Goal: Check status: Check status

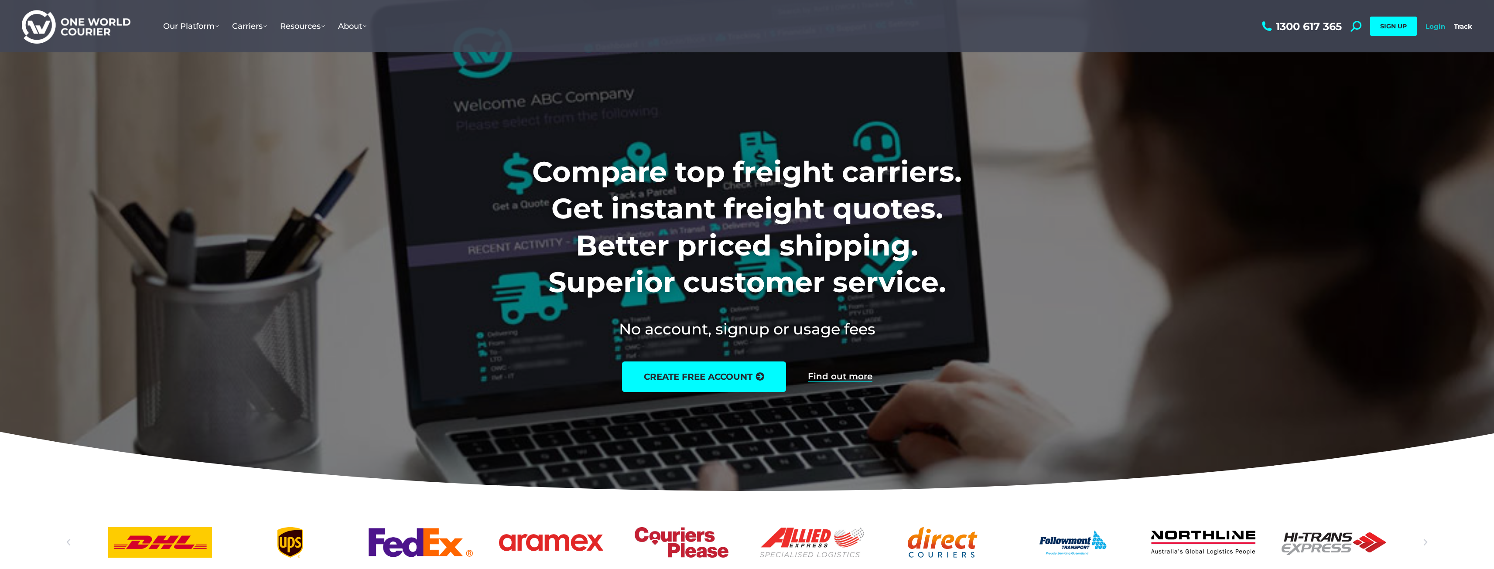
drag, startPoint x: 1424, startPoint y: 28, endPoint x: 1434, endPoint y: 28, distance: 10.0
click at [1425, 28] on div "1300 617 365 Search: *** SIGN UP Login Login Track Track SIGN UP" at bounding box center [1366, 26] width 212 height 52
click at [1437, 28] on link "Login" at bounding box center [1436, 26] width 20 height 8
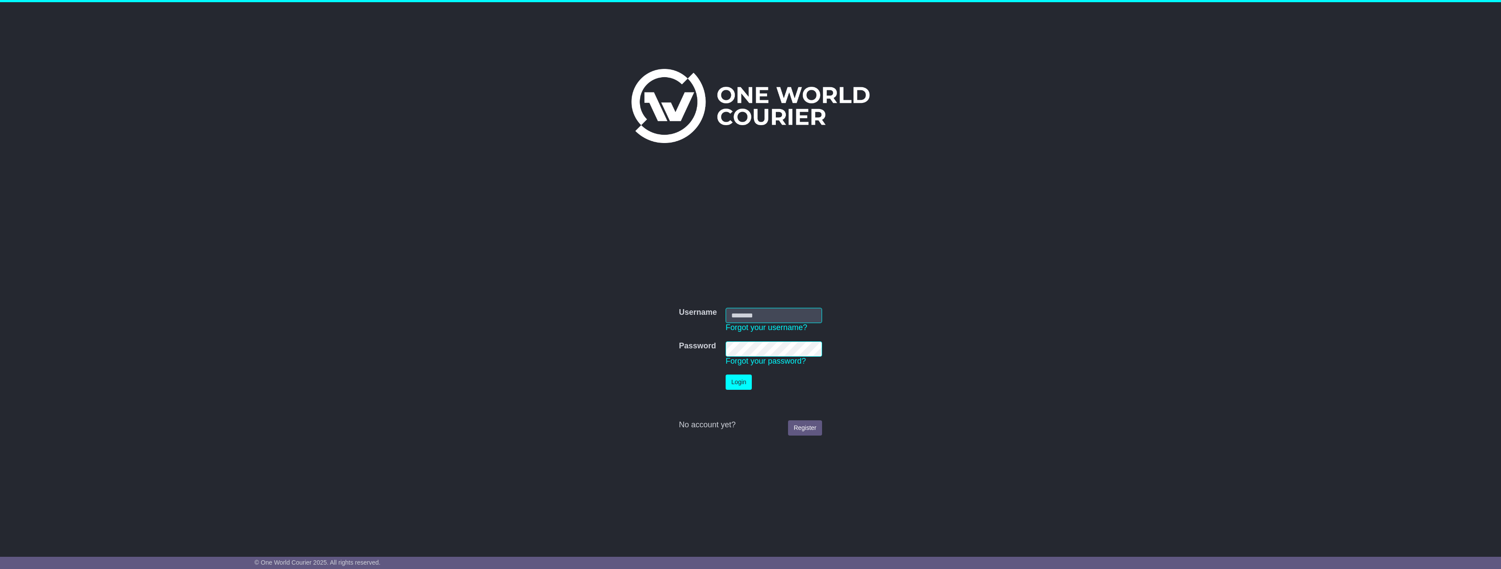
type input "**********"
click at [744, 384] on button "Login" at bounding box center [739, 382] width 26 height 15
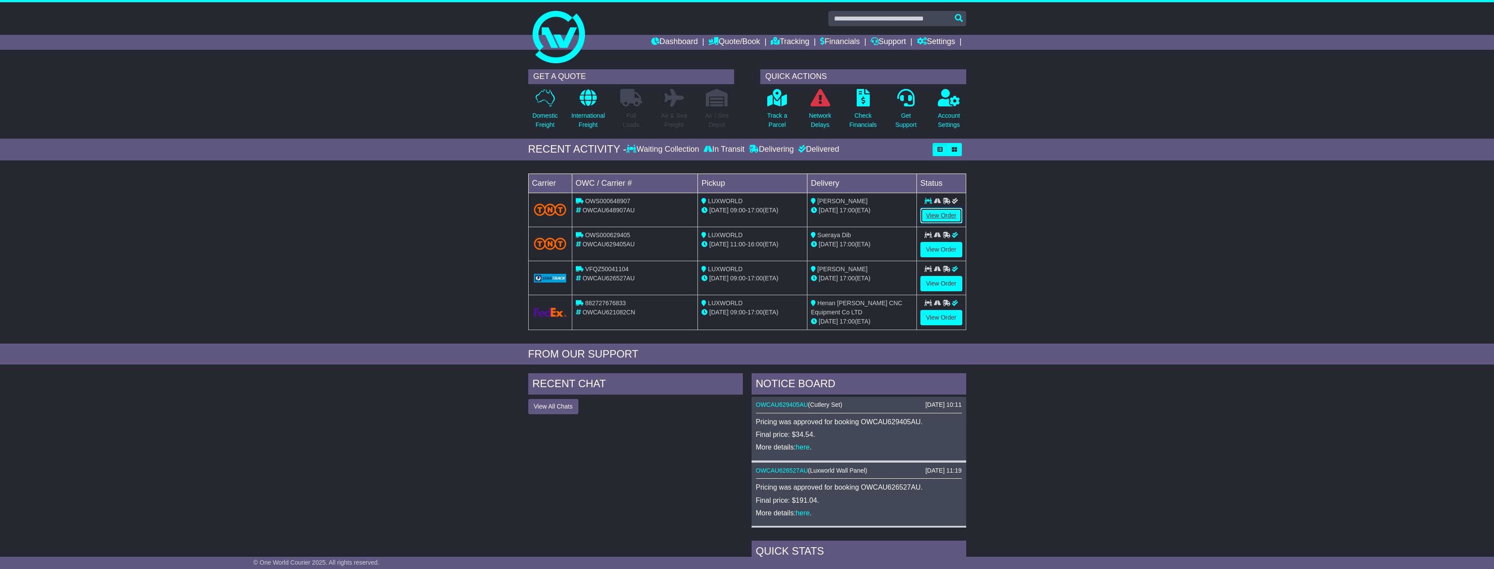
click at [948, 217] on link "View Order" at bounding box center [942, 215] width 42 height 15
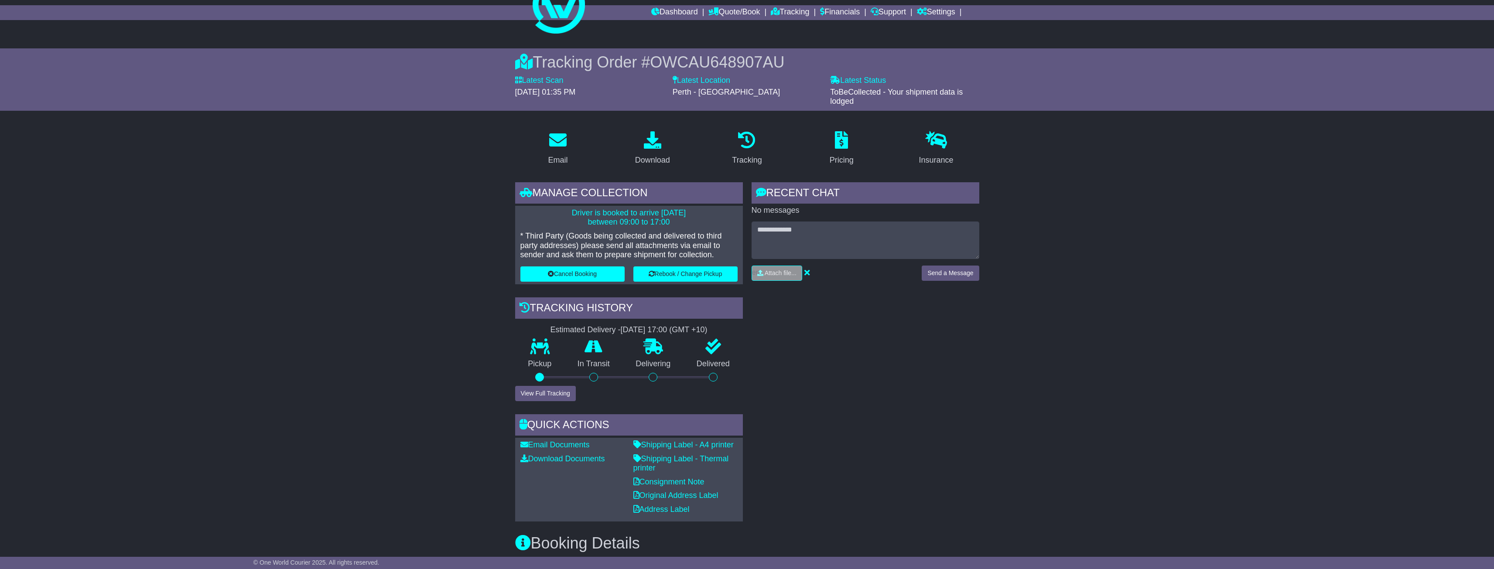
scroll to position [44, 0]
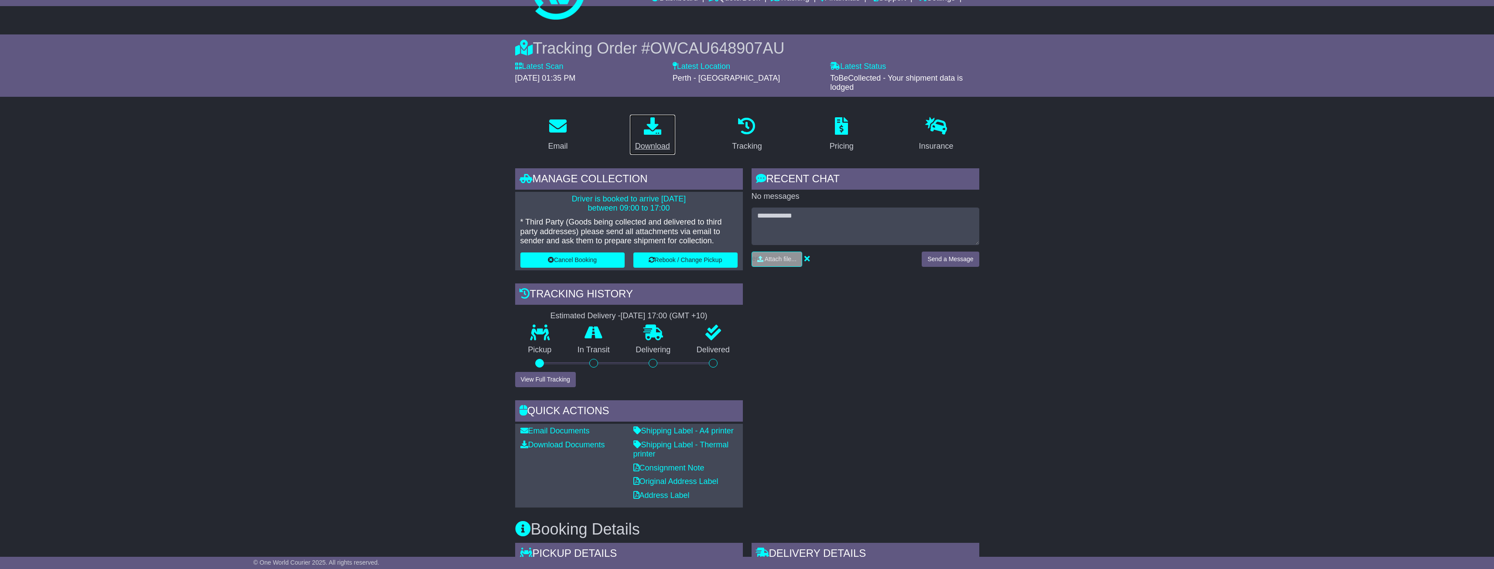
click at [659, 134] on icon at bounding box center [652, 125] width 17 height 17
click at [543, 383] on button "View Full Tracking" at bounding box center [545, 379] width 61 height 15
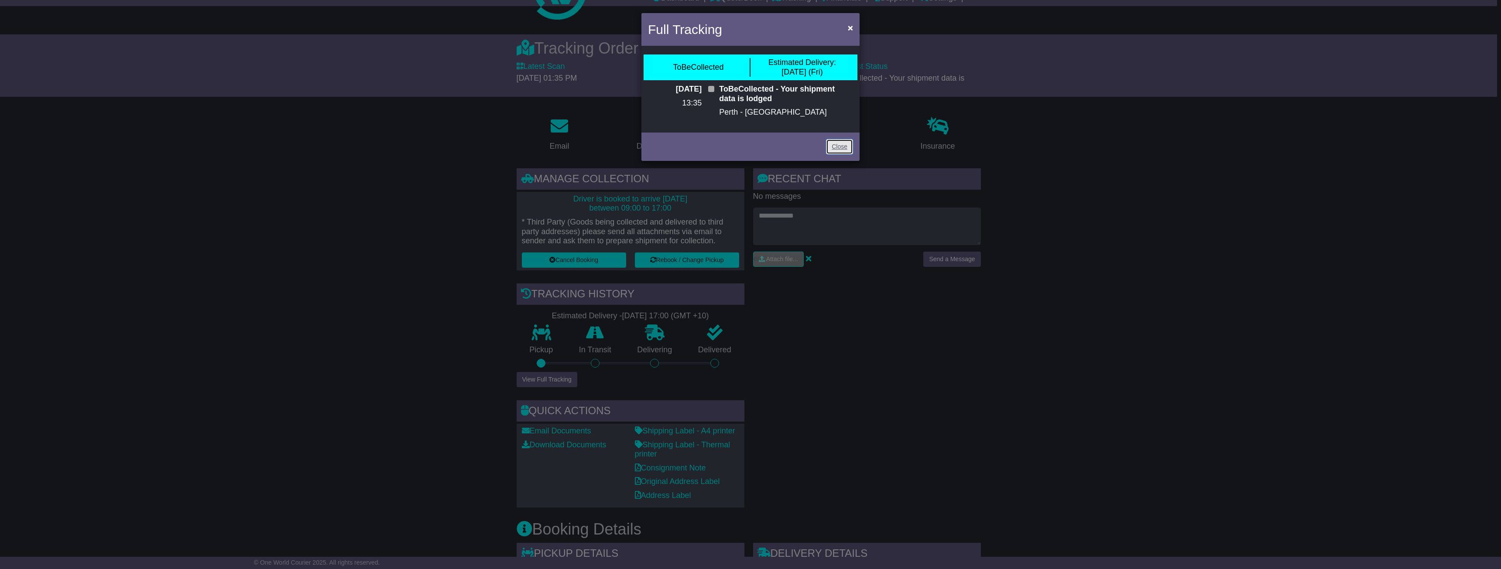
click at [841, 149] on link "Close" at bounding box center [839, 146] width 27 height 15
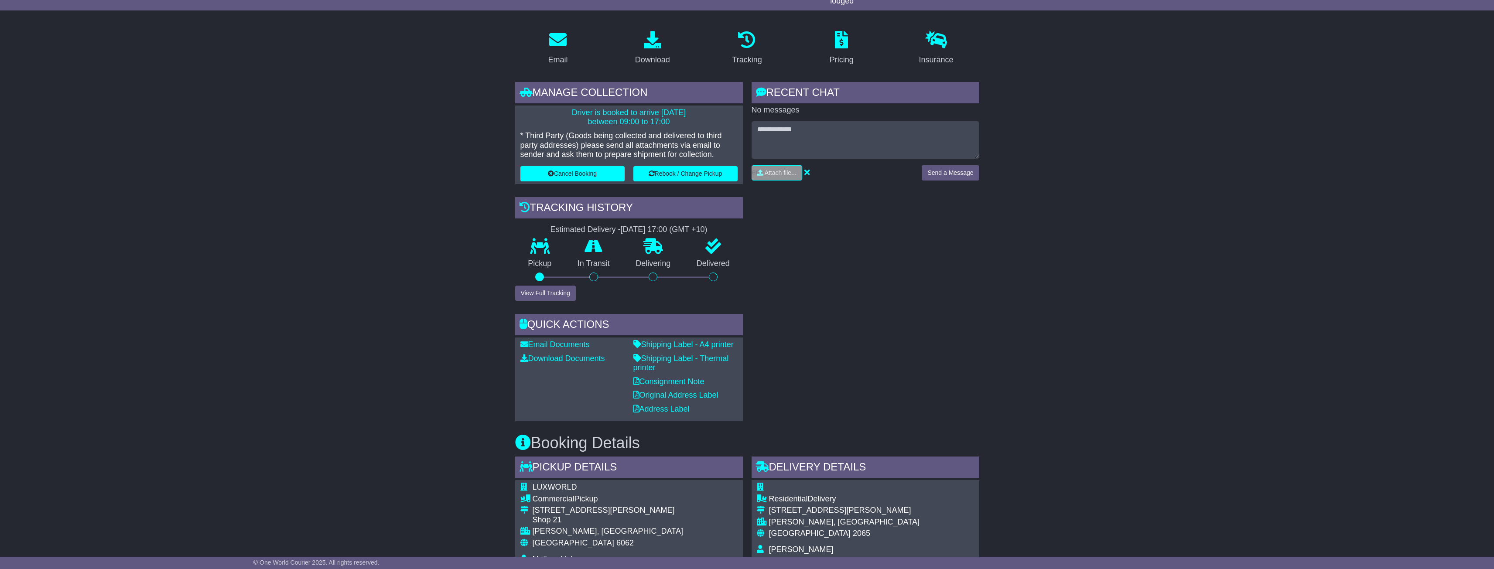
scroll to position [131, 0]
click at [546, 284] on div "Pickup" at bounding box center [540, 261] width 50 height 47
click at [549, 287] on button "View Full Tracking" at bounding box center [545, 292] width 61 height 15
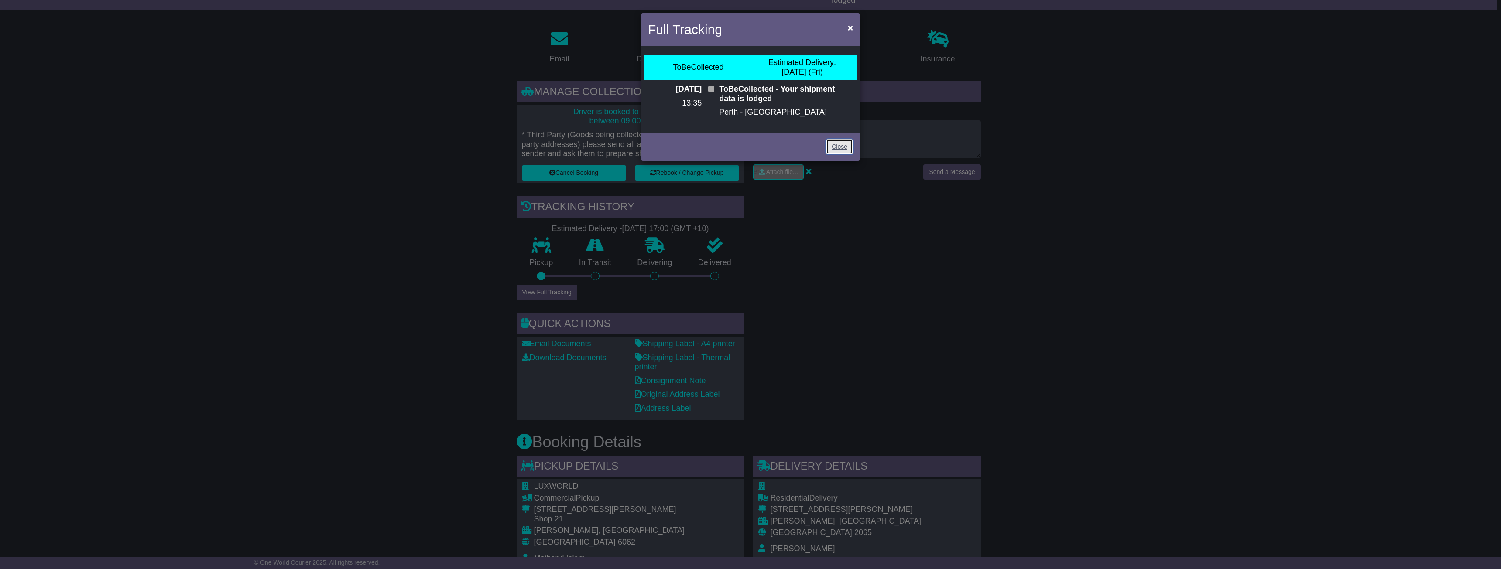
click at [845, 148] on link "Close" at bounding box center [839, 146] width 27 height 15
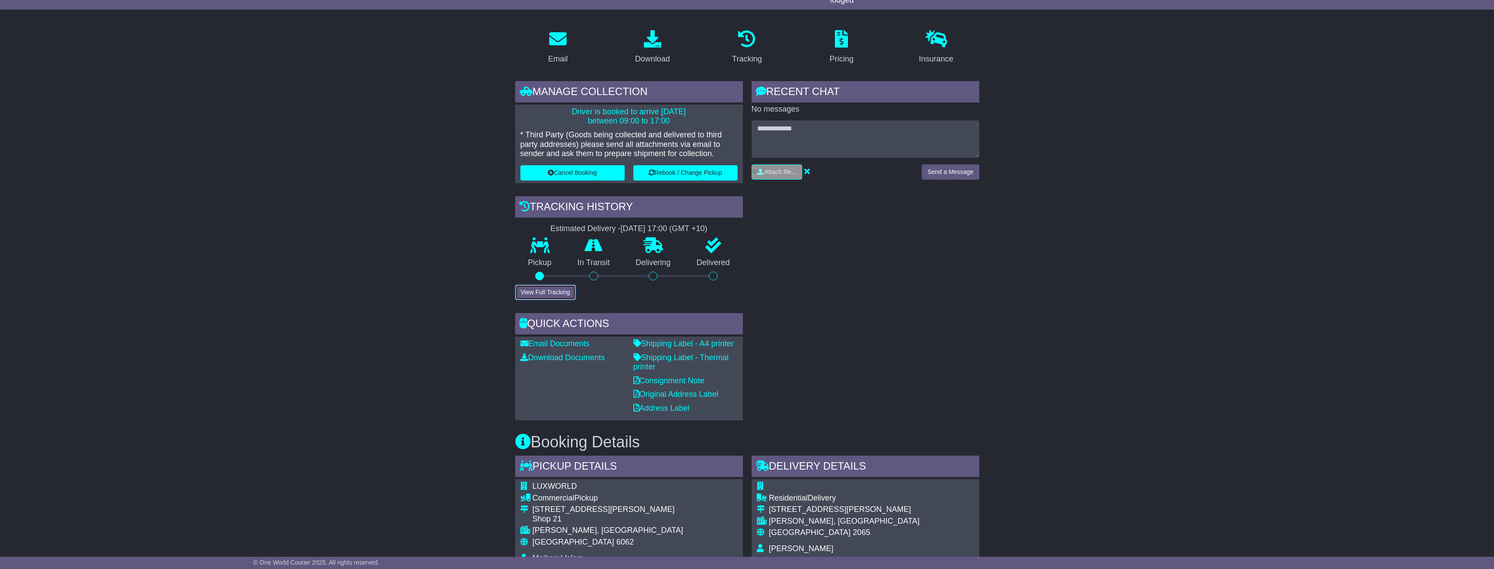
click at [552, 298] on button "View Full Tracking" at bounding box center [545, 292] width 61 height 15
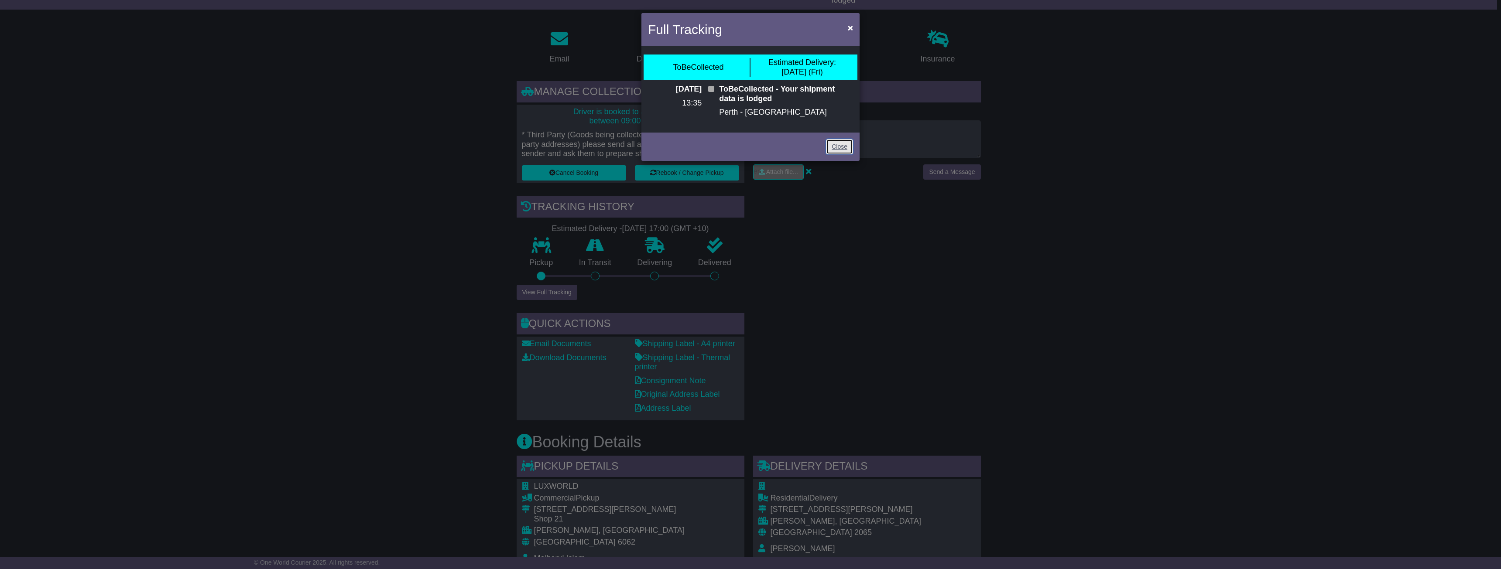
click at [839, 148] on link "Close" at bounding box center [839, 146] width 27 height 15
